Goal: Communication & Community: Answer question/provide support

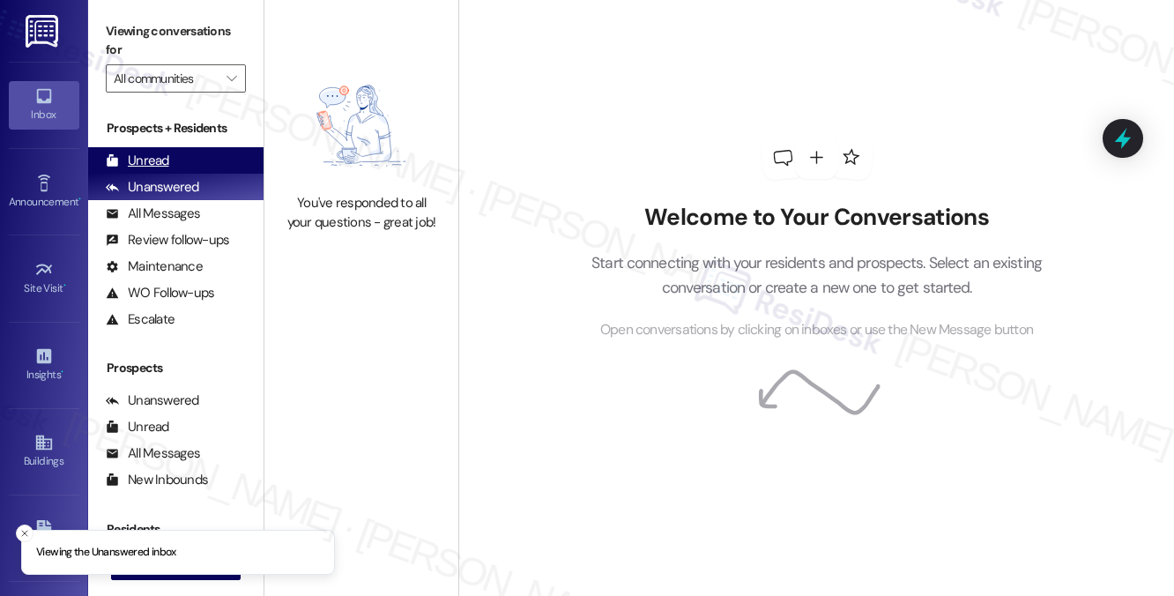
click at [185, 156] on div "Unread (0)" at bounding box center [175, 160] width 175 height 26
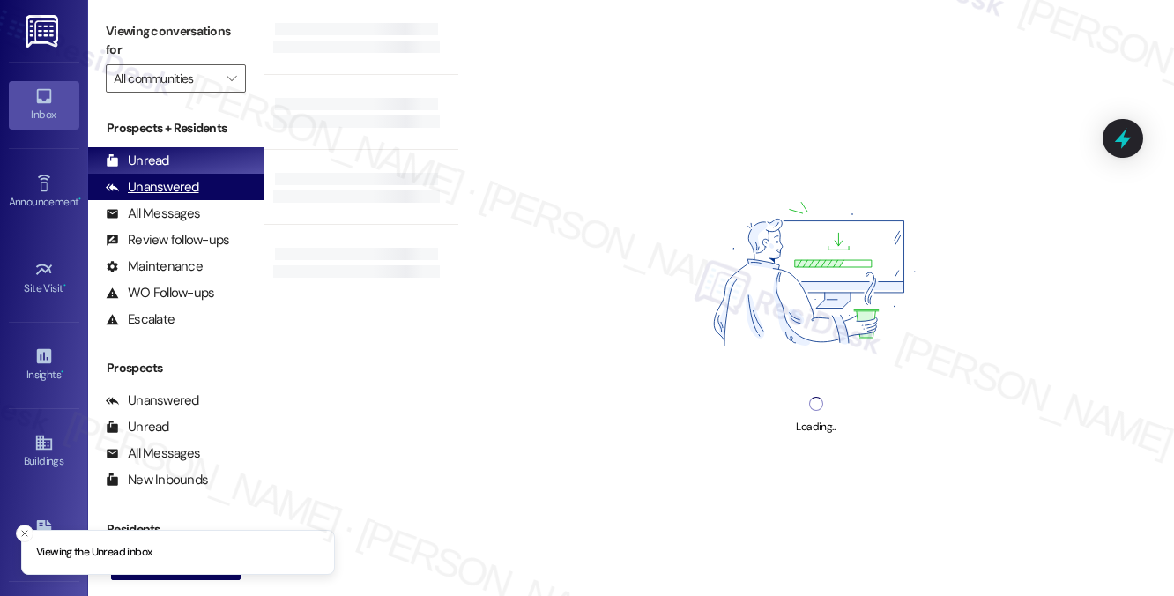
click at [173, 190] on div "Unanswered" at bounding box center [152, 187] width 93 height 19
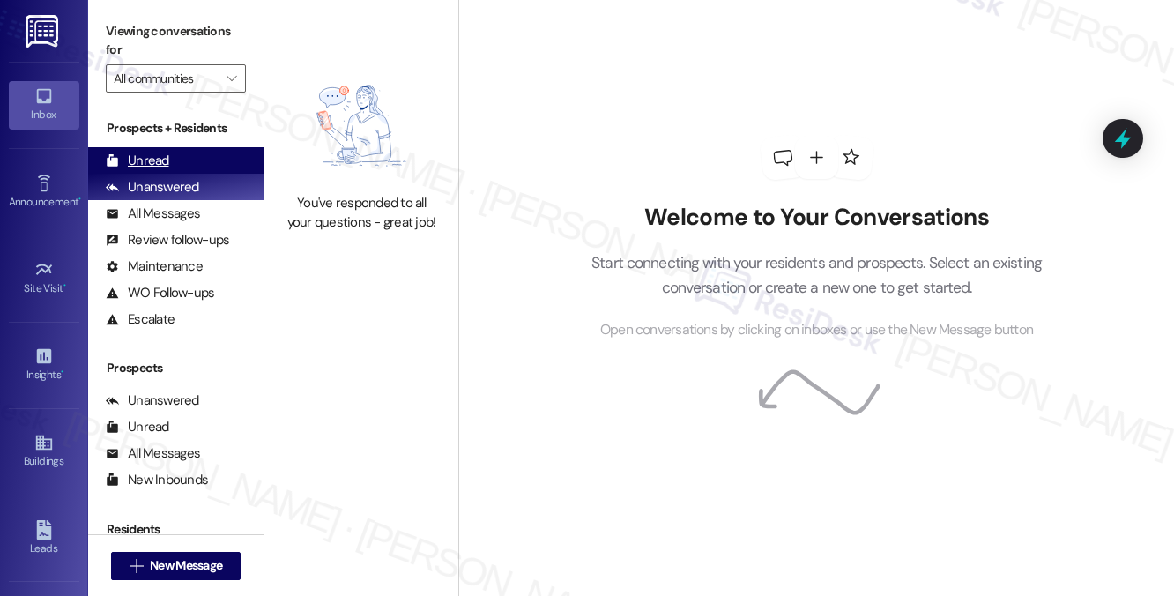
click at [190, 168] on div "Unread (0)" at bounding box center [175, 160] width 175 height 26
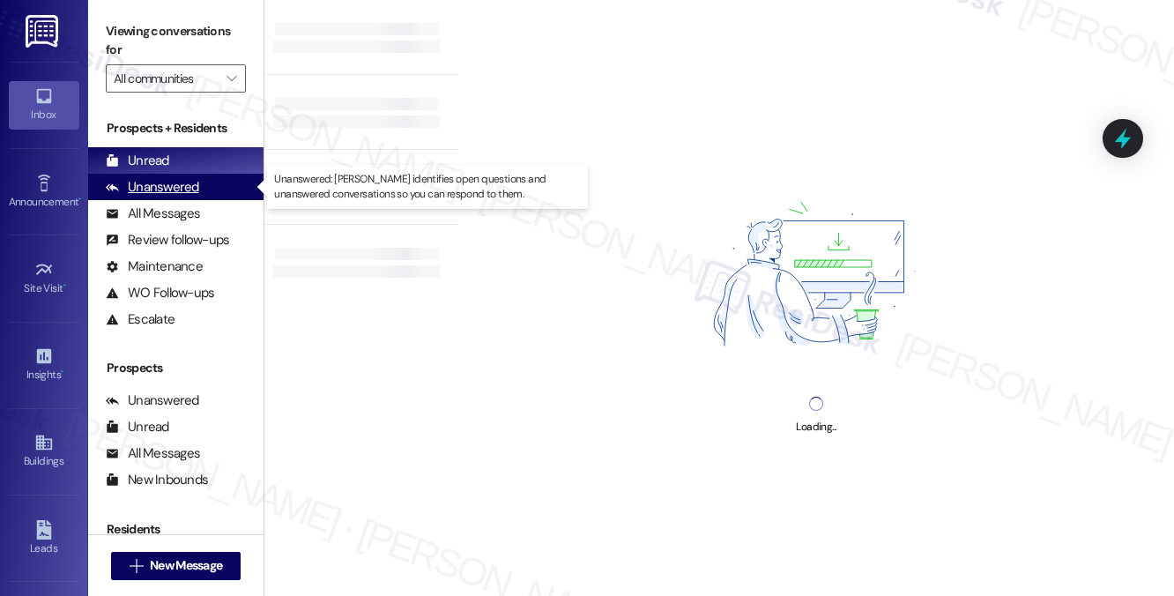
click at [190, 193] on div "Unanswered" at bounding box center [152, 187] width 93 height 19
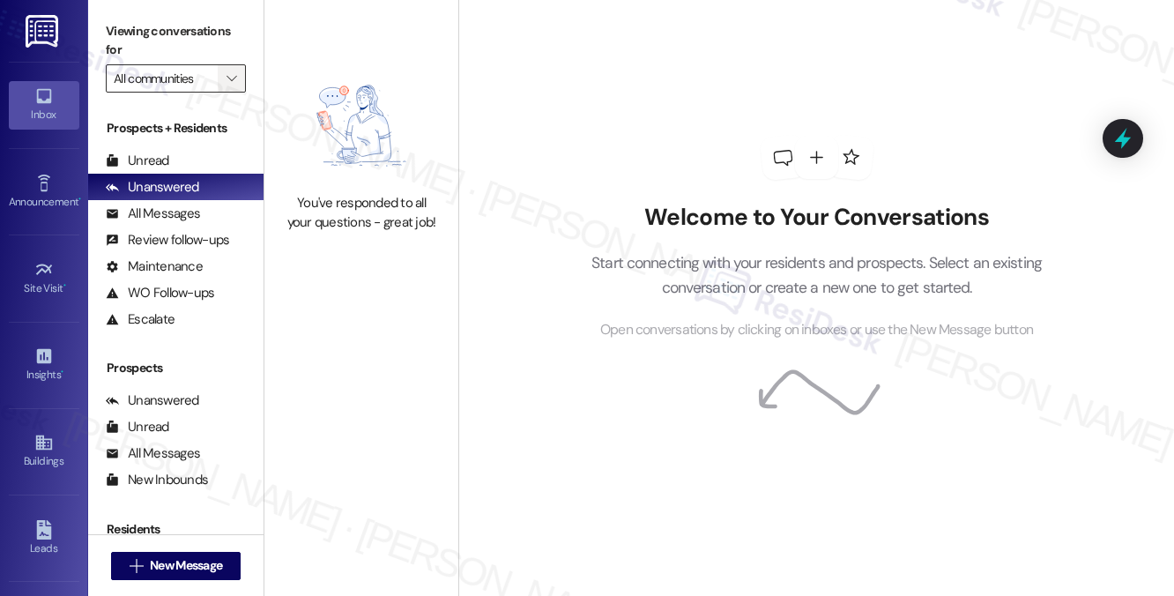
click at [234, 80] on icon "" at bounding box center [232, 78] width 10 height 14
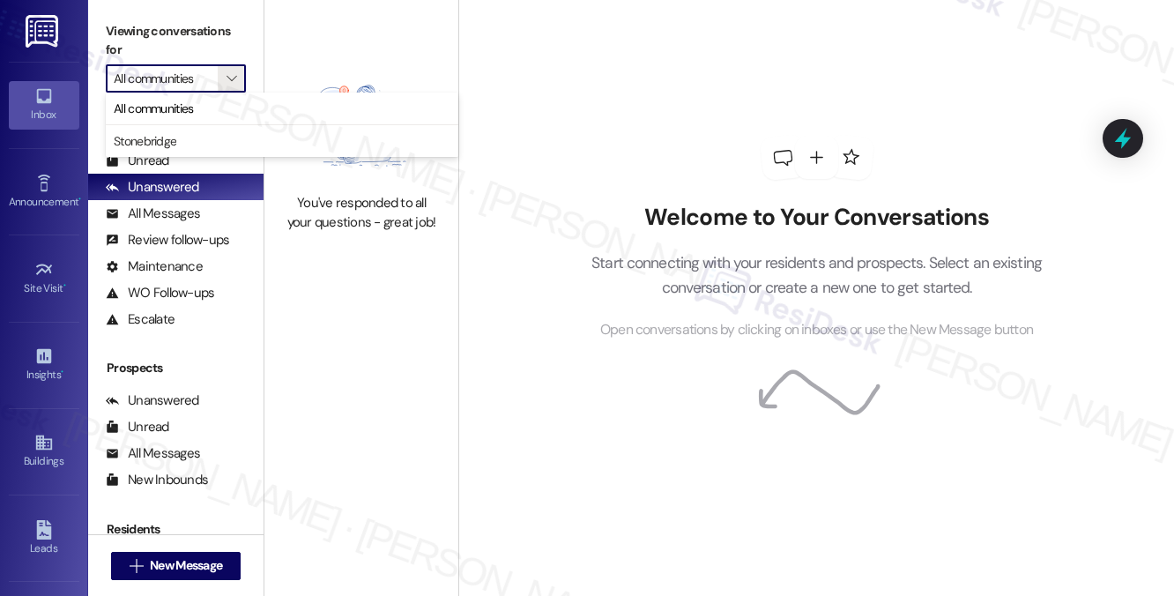
click at [430, 44] on div "You've responded to all your questions - great job!" at bounding box center [362, 149] width 194 height 298
